Goal: Task Accomplishment & Management: Manage account settings

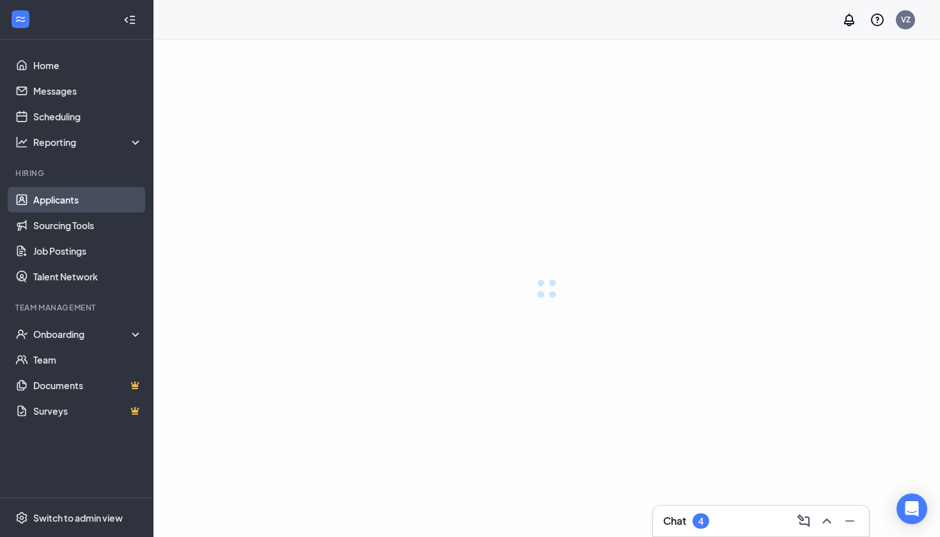
click at [104, 196] on link "Applicants" at bounding box center [87, 200] width 109 height 26
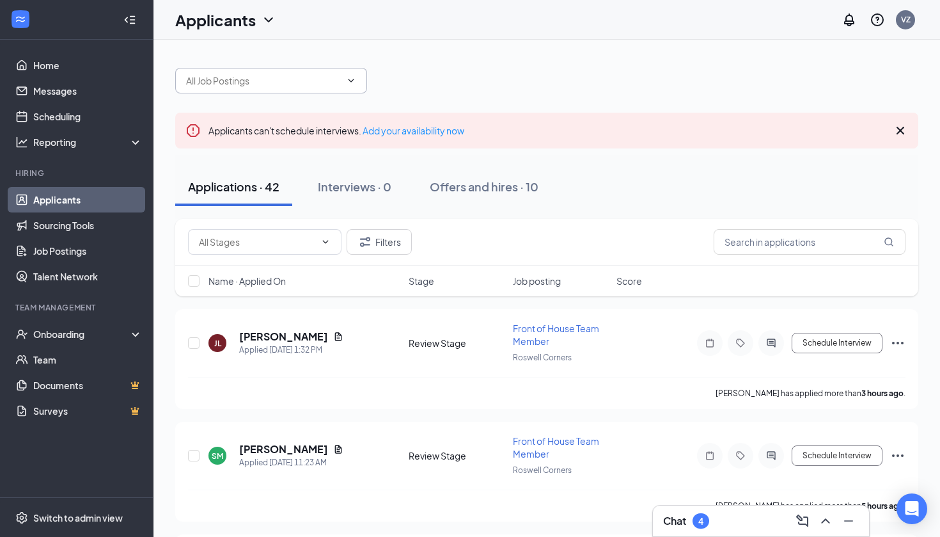
click at [250, 80] on input "text" at bounding box center [263, 81] width 155 height 14
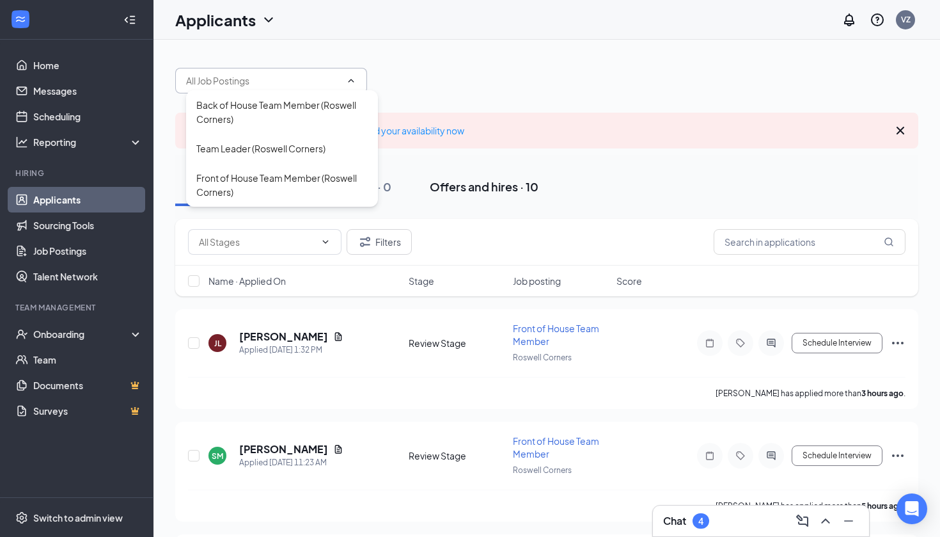
click at [524, 182] on div "Offers and hires · 10" at bounding box center [484, 186] width 109 height 16
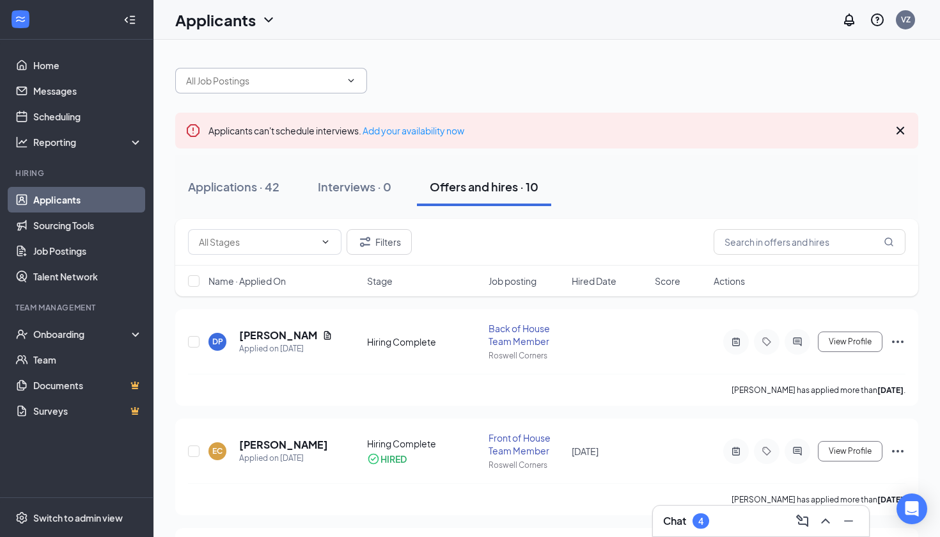
click at [272, 83] on input "text" at bounding box center [263, 81] width 155 height 14
click at [411, 61] on div "[PERSON_NAME] options" at bounding box center [546, 74] width 743 height 38
click at [269, 84] on input "[PERSON_NAME]" at bounding box center [263, 81] width 155 height 14
type input "\"
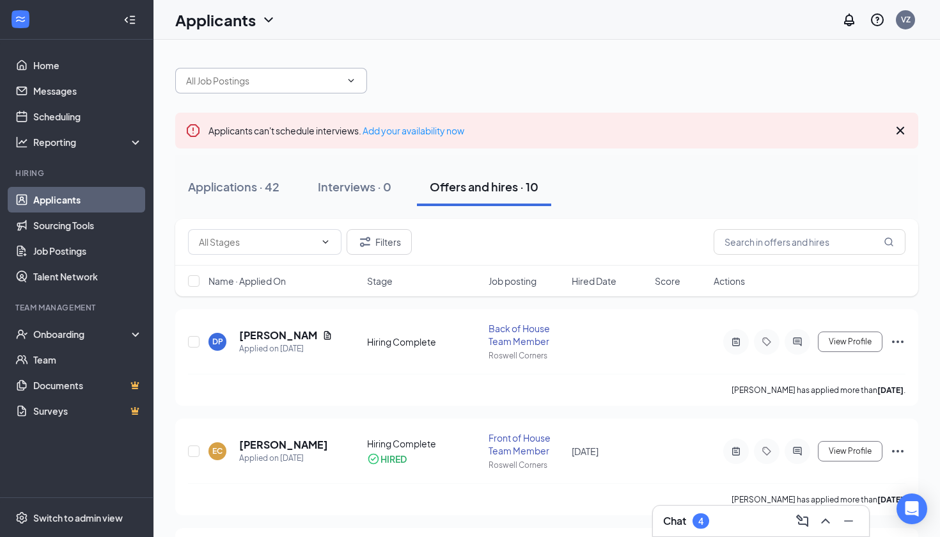
click at [635, 201] on div "Applications · 42 Interviews · 0 Offers and hires · 10" at bounding box center [546, 187] width 743 height 38
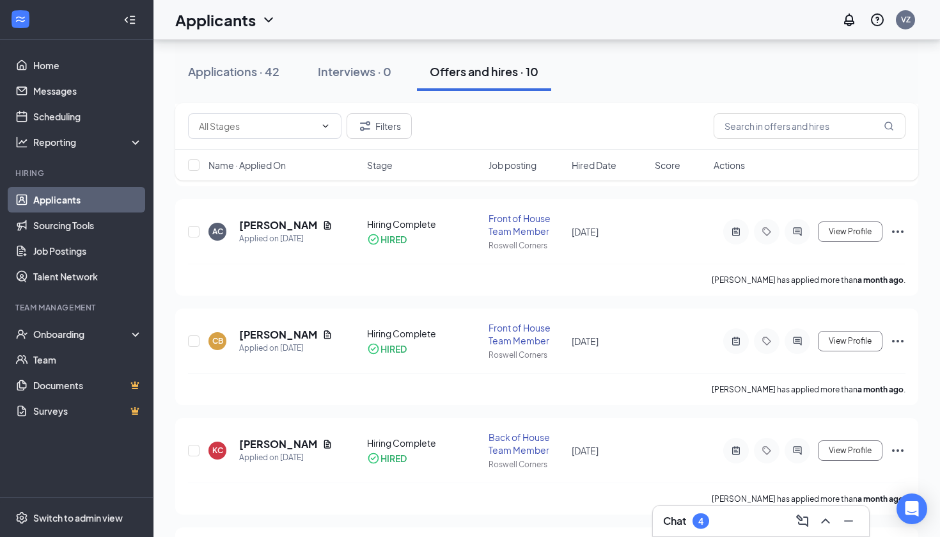
scroll to position [458, 0]
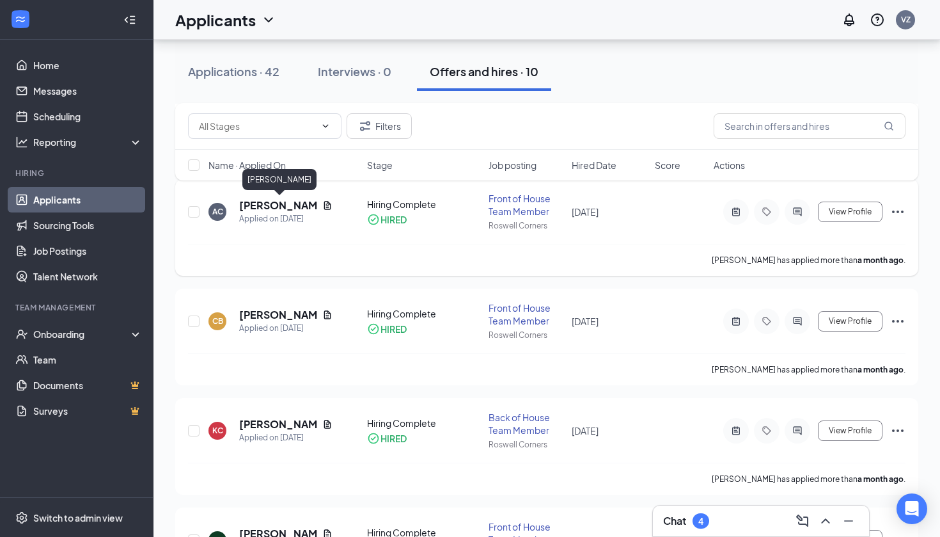
click at [276, 207] on h5 "[PERSON_NAME]" at bounding box center [278, 205] width 78 height 14
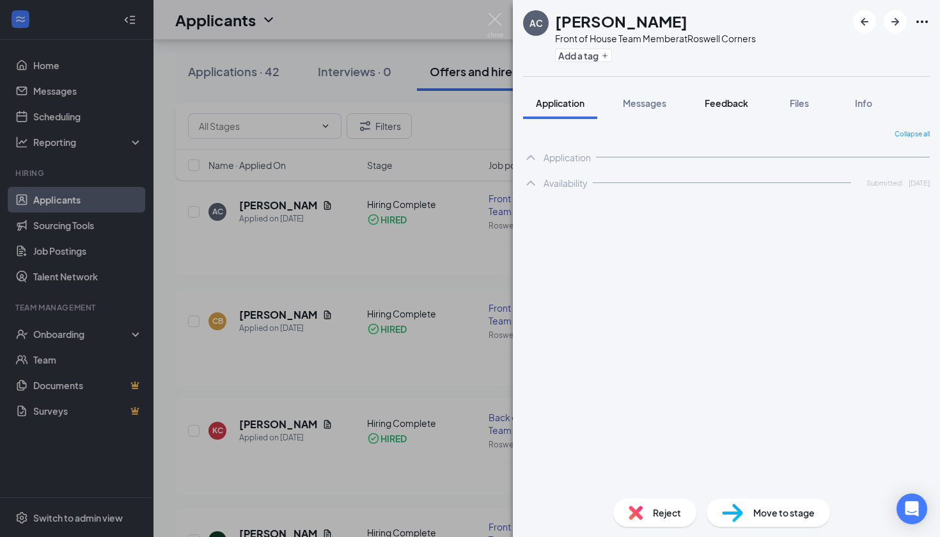
click at [739, 101] on span "Feedback" at bounding box center [726, 103] width 43 height 12
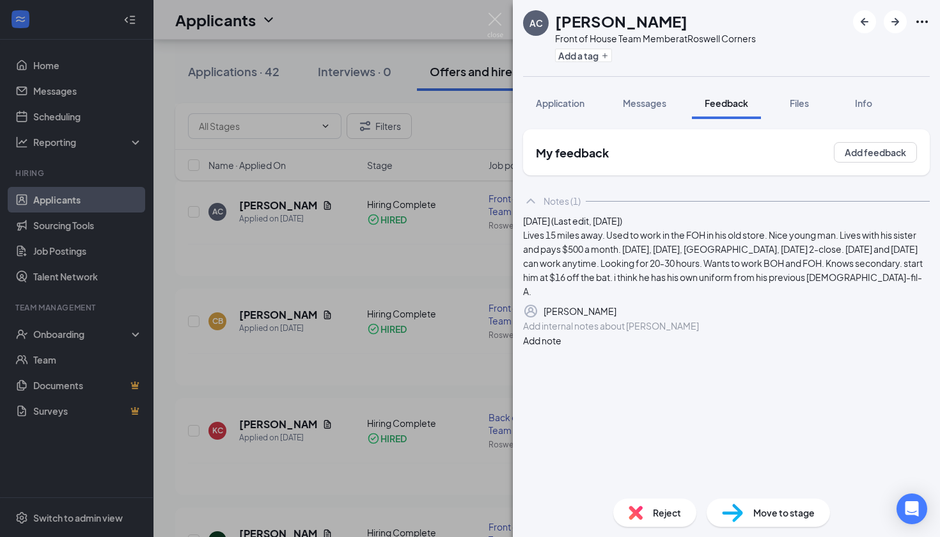
click at [424, 250] on div "AC [PERSON_NAME] Front of House Team Member at [GEOGRAPHIC_DATA] Add a tag Appl…" at bounding box center [470, 268] width 940 height 537
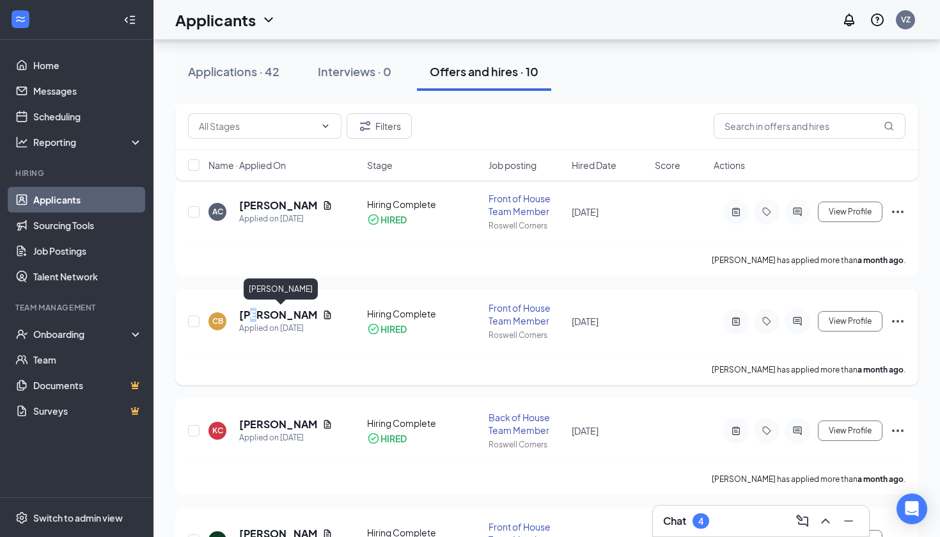
click at [256, 310] on h5 "[PERSON_NAME]" at bounding box center [278, 315] width 78 height 14
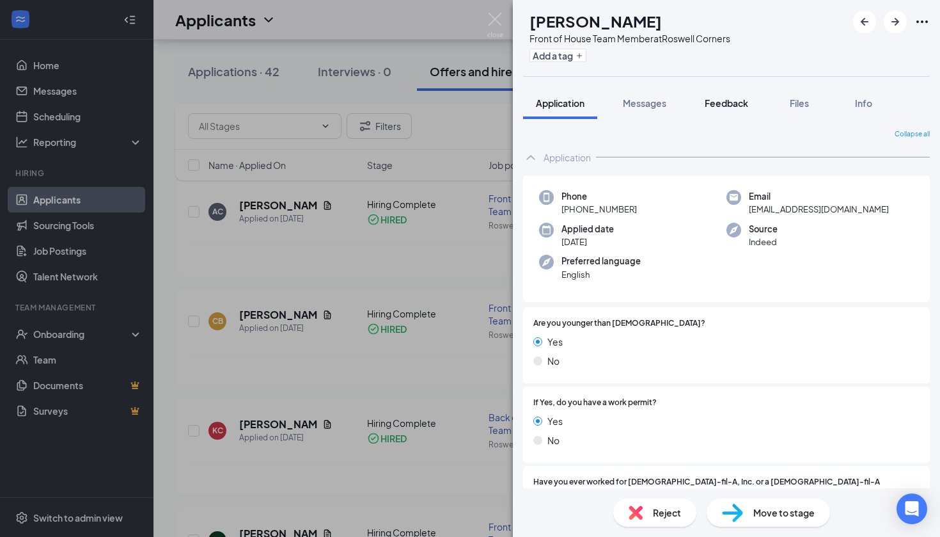
click at [719, 110] on button "Feedback" at bounding box center [726, 103] width 69 height 32
